Goal: Check status: Check status

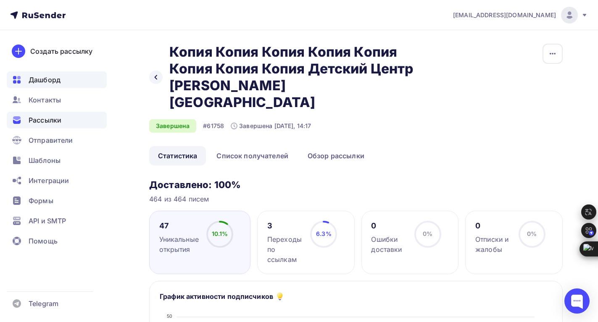
click at [46, 77] on span "Дашборд" at bounding box center [45, 80] width 32 height 10
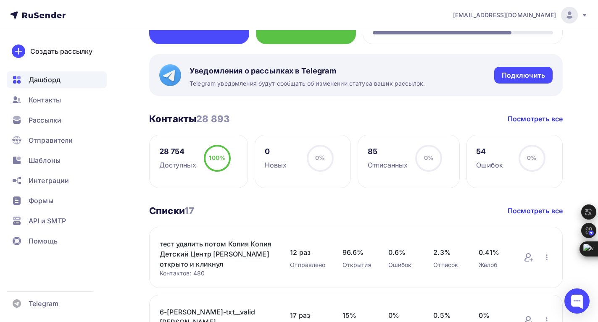
scroll to position [168, 0]
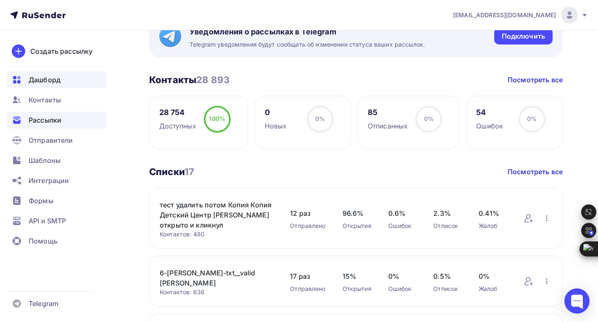
click at [42, 121] on span "Рассылки" at bounding box center [45, 120] width 33 height 10
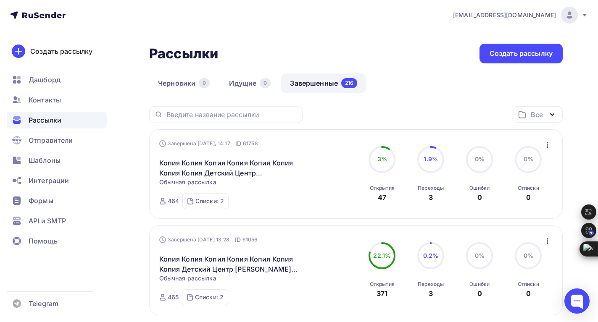
click at [305, 86] on link "Завершенные 216" at bounding box center [323, 82] width 85 height 19
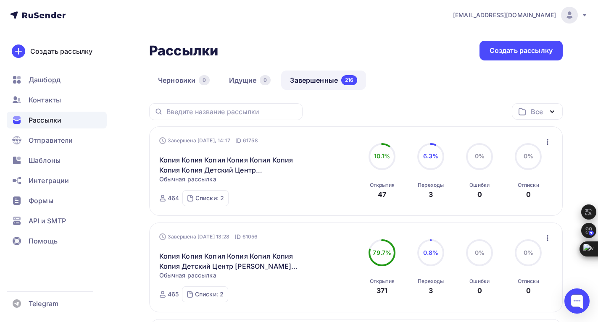
scroll to position [42, 0]
